Goal: Task Accomplishment & Management: Use online tool/utility

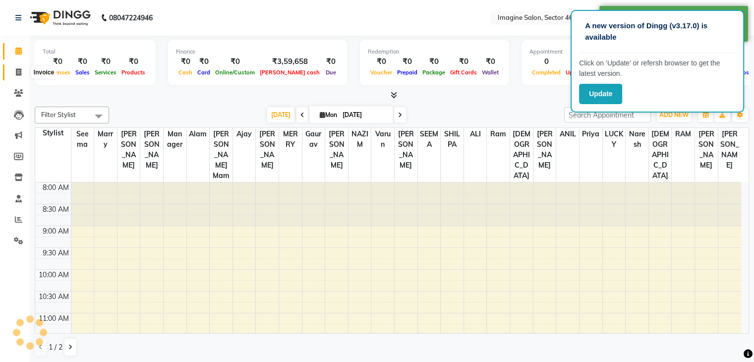
click at [20, 71] on icon at bounding box center [18, 71] width 5 height 7
select select "service"
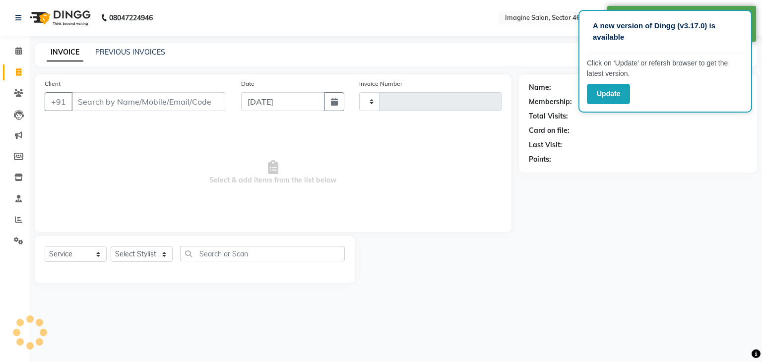
type input "0382"
select select "en"
select select "3894"
